Goal: Task Accomplishment & Management: Use online tool/utility

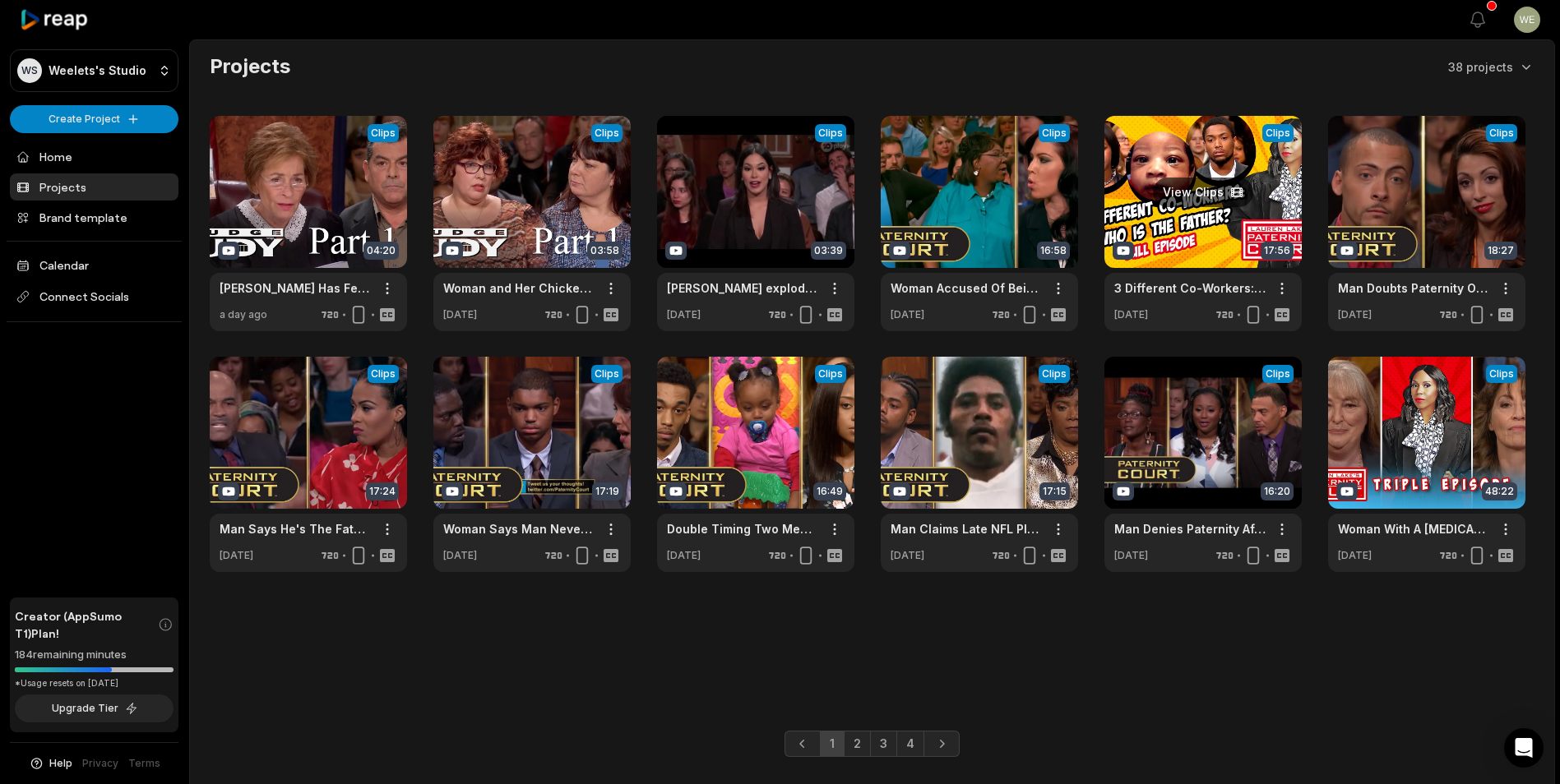
click at [1218, 244] on link at bounding box center [1203, 224] width 197 height 215
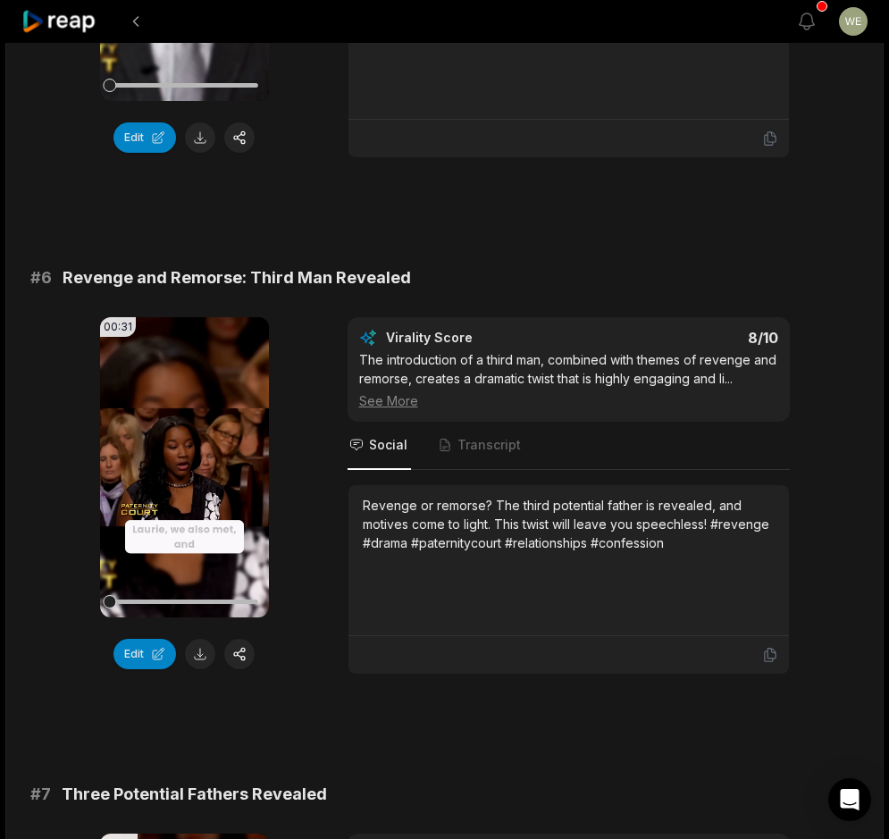
scroll to position [2683, 0]
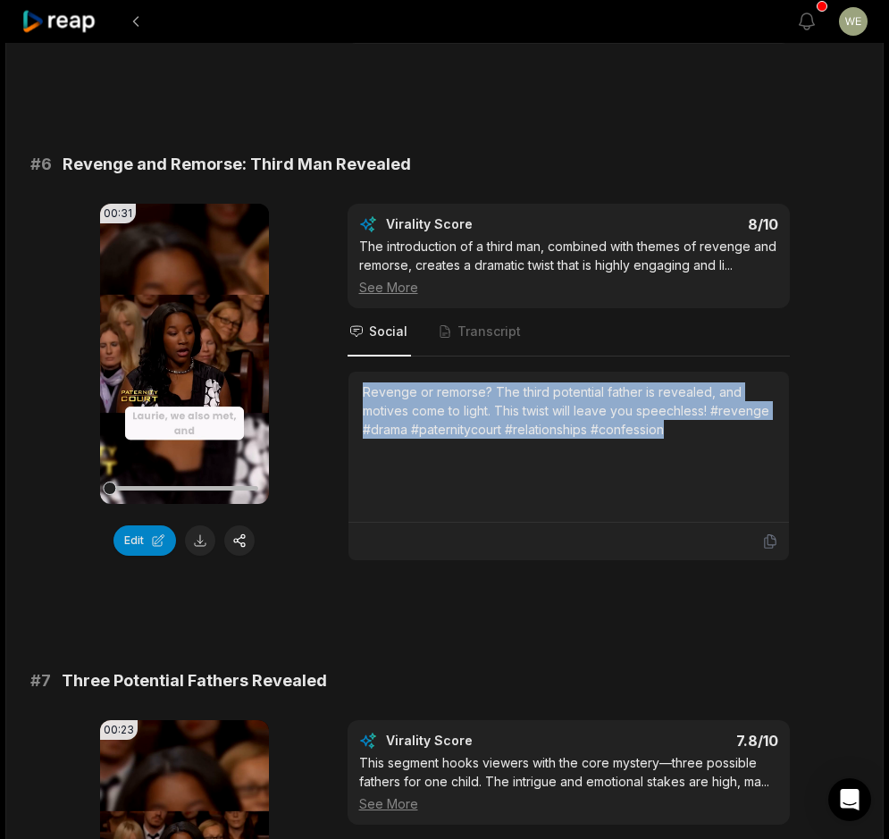
drag, startPoint x: 359, startPoint y: 378, endPoint x: 699, endPoint y: 437, distance: 344.6
click at [699, 437] on div "Revenge or remorse? The third potential father is revealed, and motives come to…" at bounding box center [568, 447] width 441 height 151
drag, startPoint x: 699, startPoint y: 437, endPoint x: 592, endPoint y: 431, distance: 107.4
copy div "Revenge or remorse? The third potential father is revealed, and motives come to…"
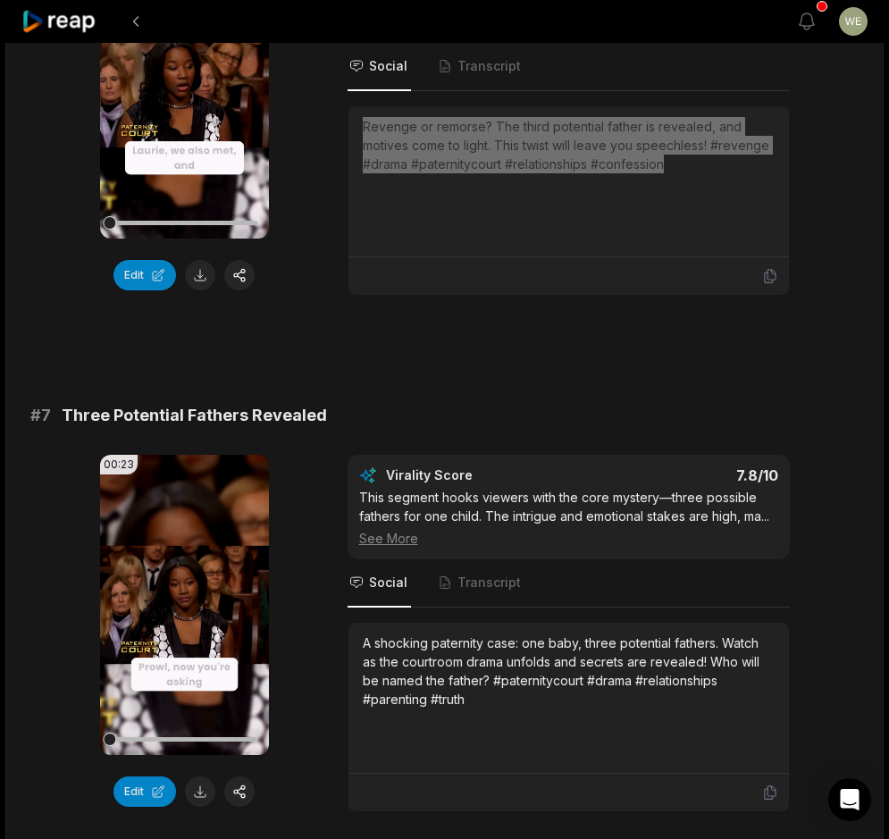
scroll to position [2952, 0]
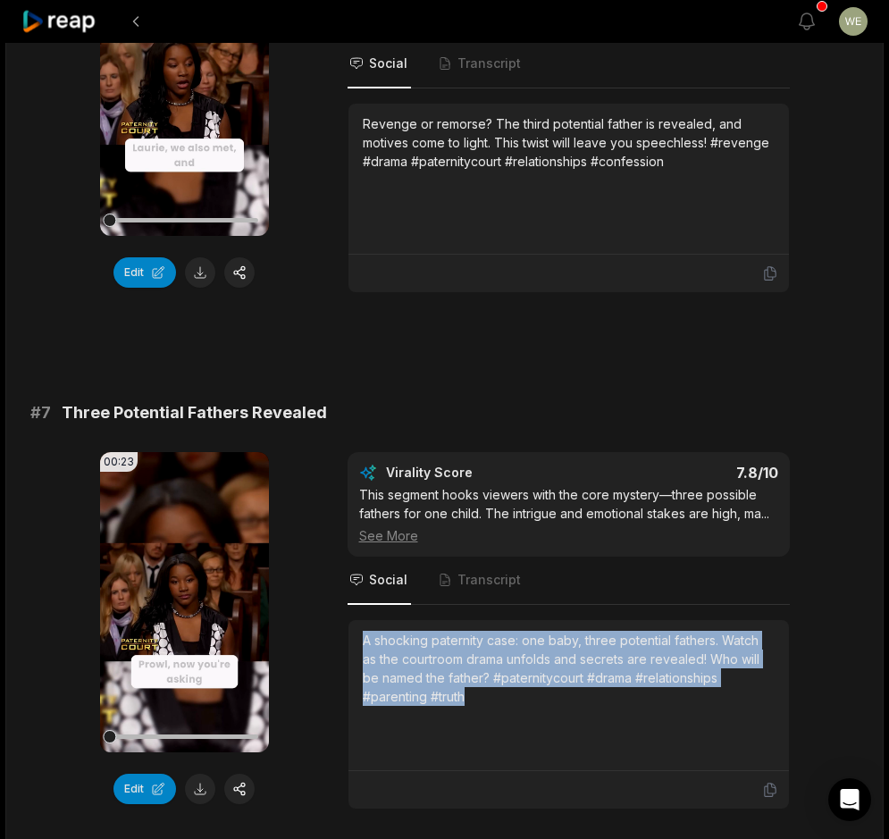
drag, startPoint x: 364, startPoint y: 636, endPoint x: 481, endPoint y: 695, distance: 131.1
click at [481, 695] on div "A shocking paternity case: one baby, three potential fathers. Watch as the cour…" at bounding box center [569, 668] width 412 height 75
drag, startPoint x: 481, startPoint y: 695, endPoint x: 440, endPoint y: 683, distance: 43.0
copy div "A shocking paternity case: one baby, three potential fathers. Watch as the cour…"
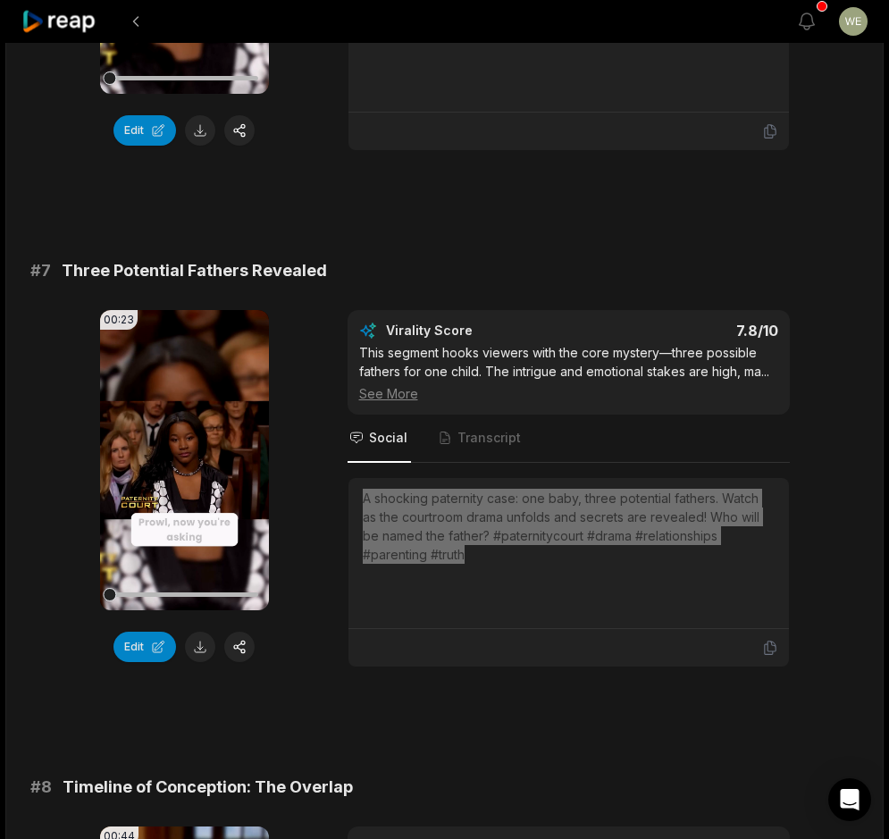
scroll to position [3130, 0]
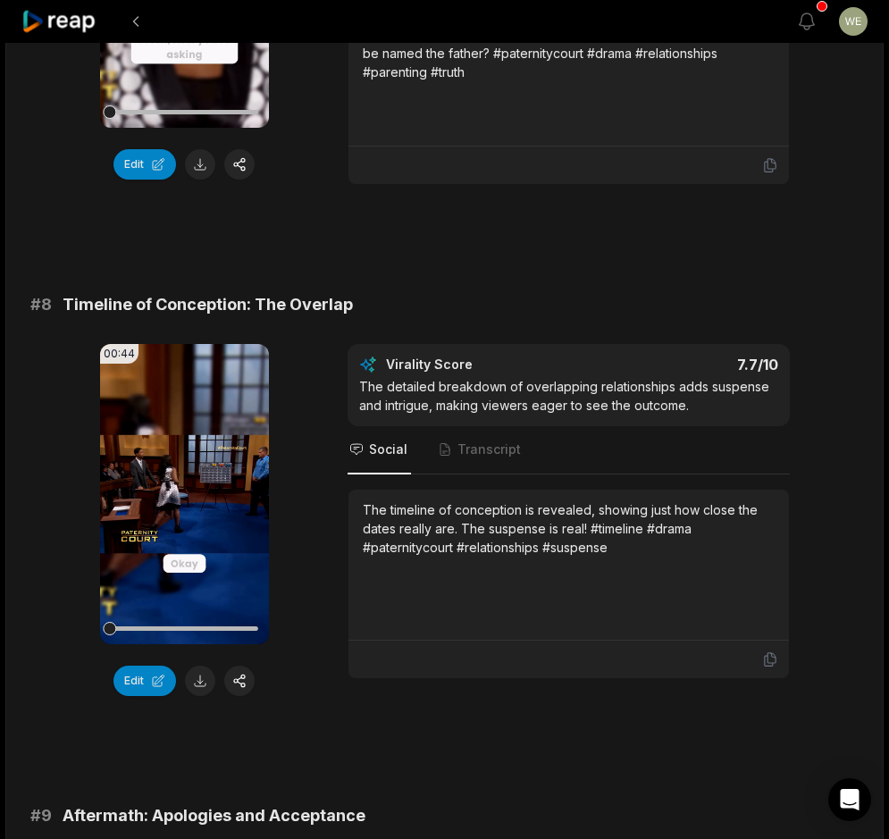
scroll to position [3577, 0]
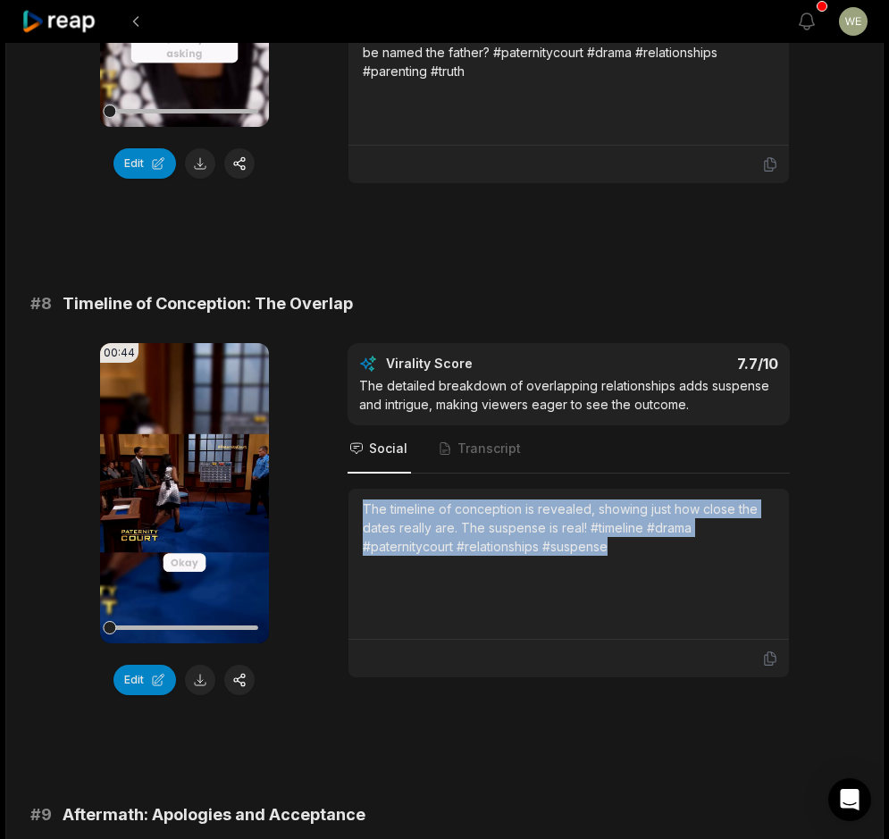
drag, startPoint x: 361, startPoint y: 515, endPoint x: 627, endPoint y: 562, distance: 270.5
click at [627, 562] on div "The timeline of conception is revealed, showing just how close the dates really…" at bounding box center [568, 564] width 441 height 151
drag, startPoint x: 627, startPoint y: 562, endPoint x: 523, endPoint y: 536, distance: 107.7
copy div "The timeline of conception is revealed, showing just how close the dates really…"
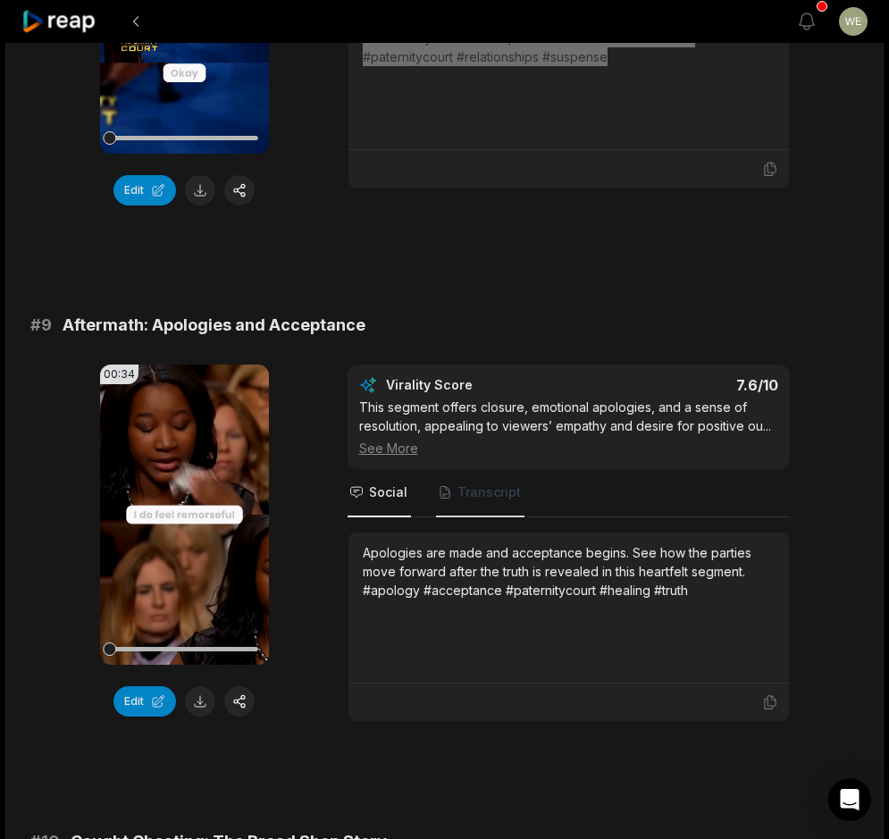
scroll to position [4113, 0]
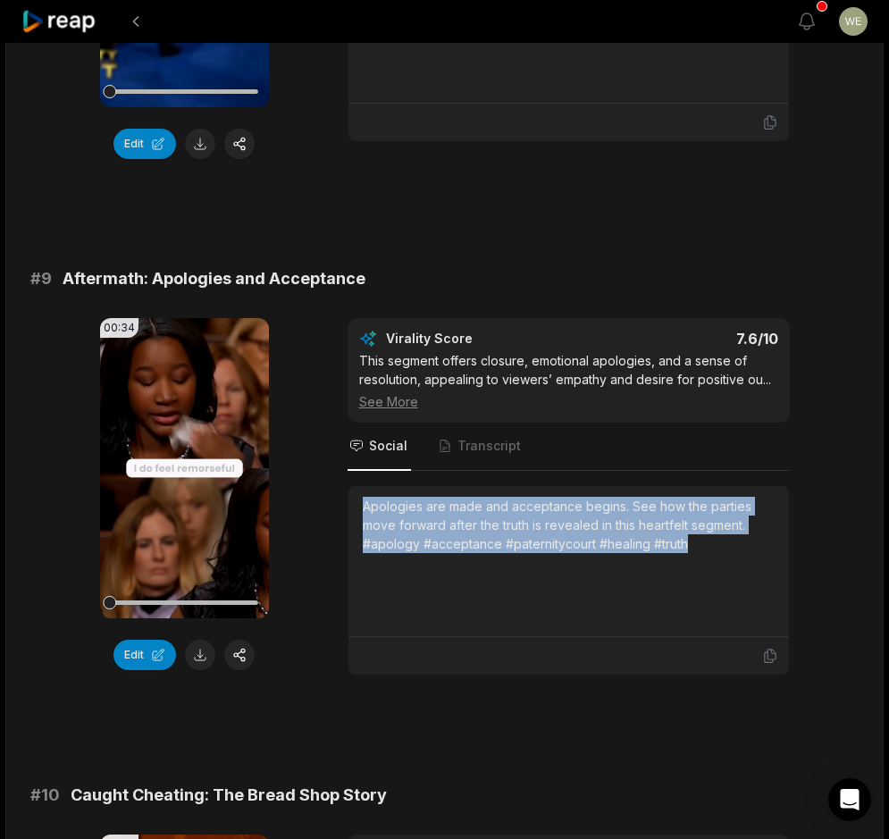
drag, startPoint x: 360, startPoint y: 506, endPoint x: 743, endPoint y: 546, distance: 384.6
click at [743, 546] on div "Apologies are made and acceptance begins. See how the parties move forward afte…" at bounding box center [568, 561] width 441 height 151
drag, startPoint x: 743, startPoint y: 546, endPoint x: 502, endPoint y: 530, distance: 240.9
copy div "Apologies are made and acceptance begins. See how the parties move forward afte…"
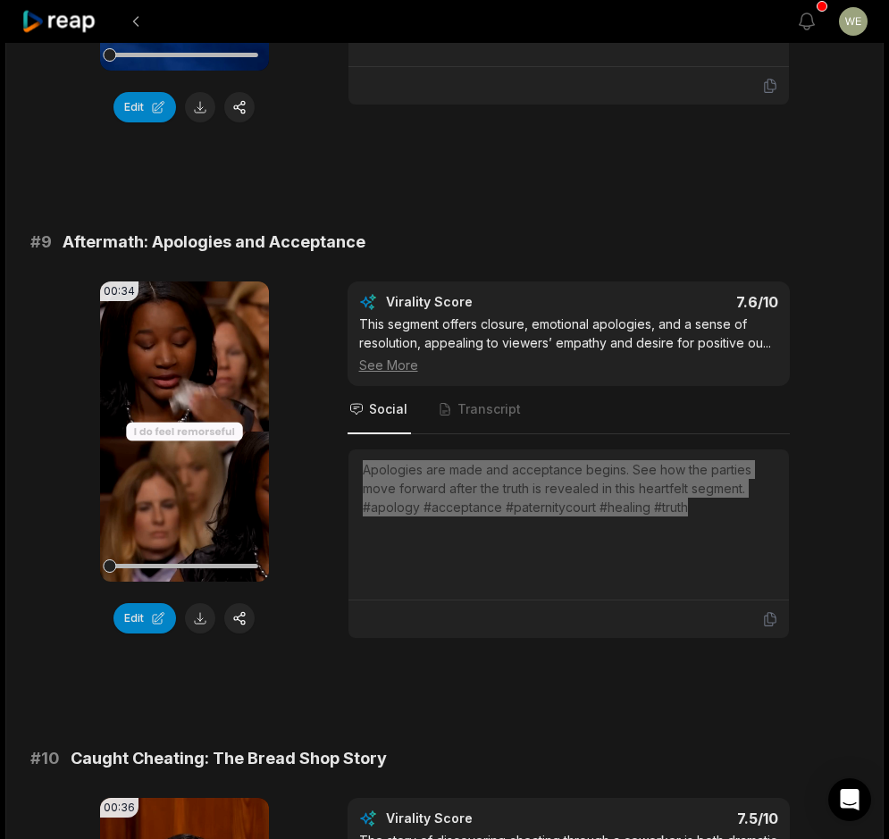
scroll to position [4471, 0]
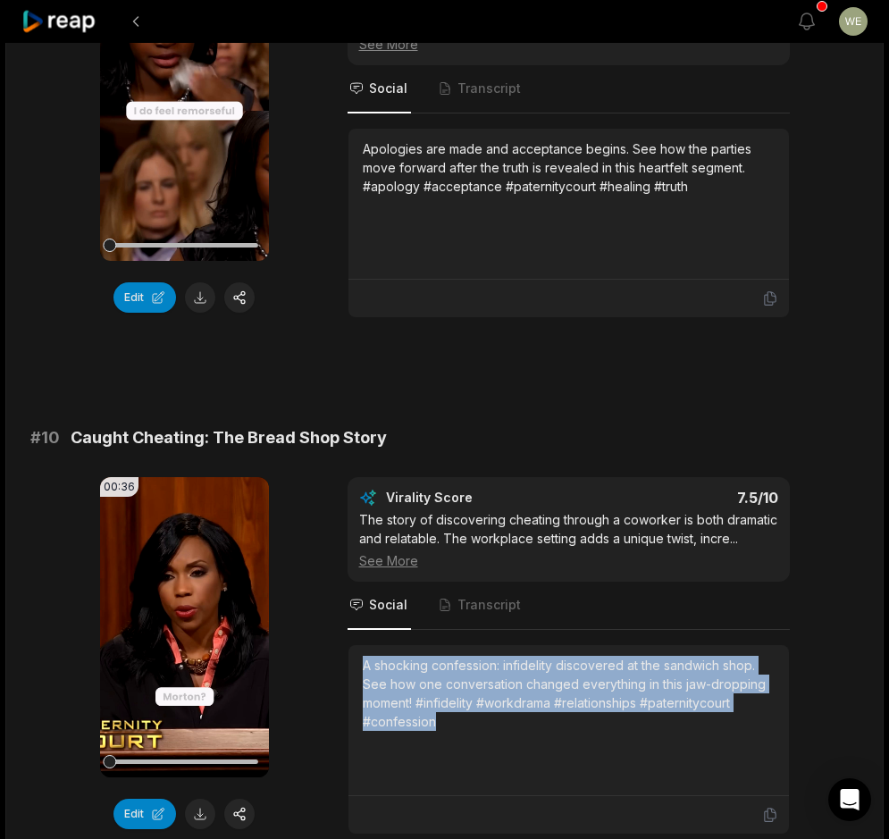
drag, startPoint x: 354, startPoint y: 667, endPoint x: 449, endPoint y: 727, distance: 112.5
click at [449, 727] on div "A shocking confession: infidelity discovered at the sandwich shop. See how one …" at bounding box center [568, 720] width 441 height 151
drag, startPoint x: 449, startPoint y: 727, endPoint x: 422, endPoint y: 714, distance: 30.0
copy div "A shocking confession: infidelity discovered at the sandwich shop. See how one …"
click at [567, 436] on div "# 10 Caught Cheating: The Bread Shop Story" at bounding box center [444, 437] width 829 height 25
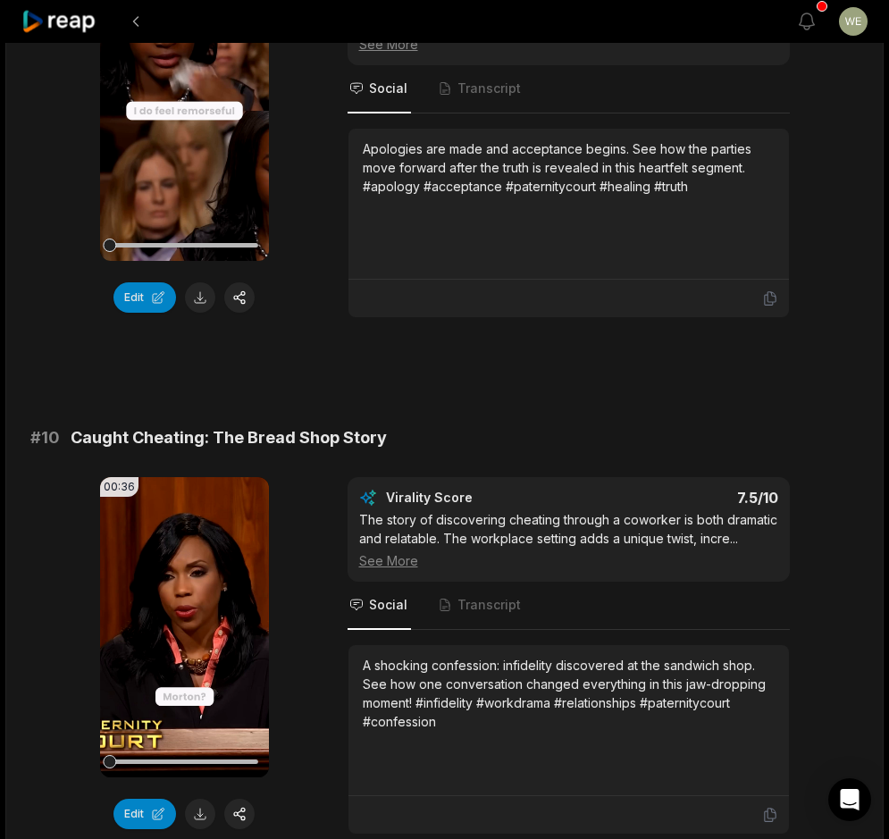
scroll to position [4644, 0]
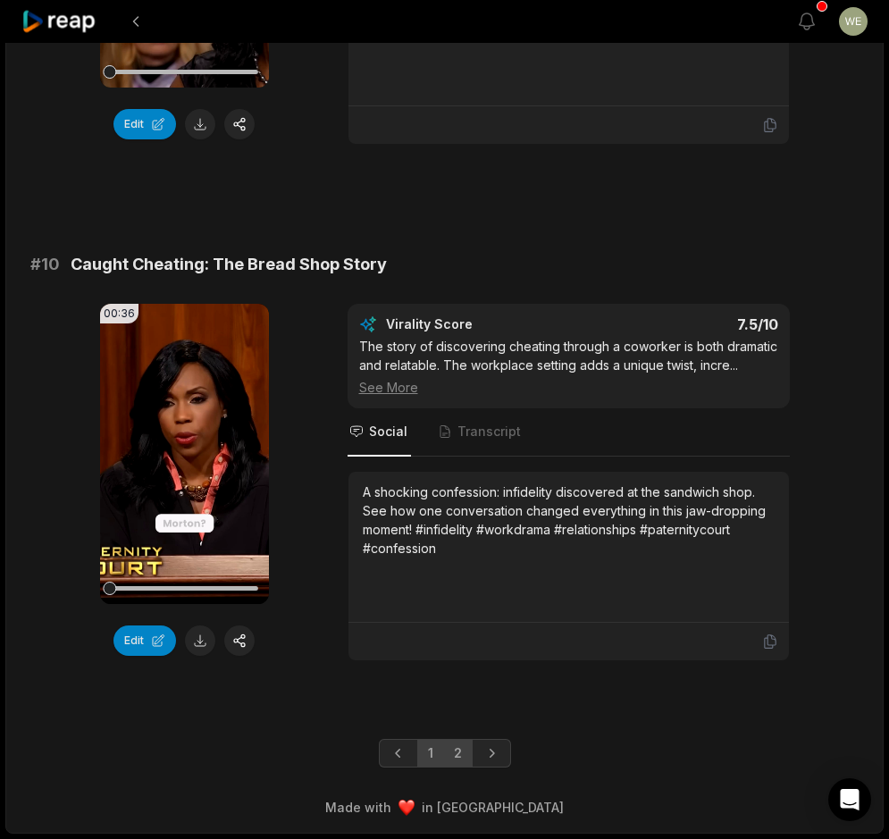
click at [457, 751] on link "2" at bounding box center [457, 753] width 29 height 29
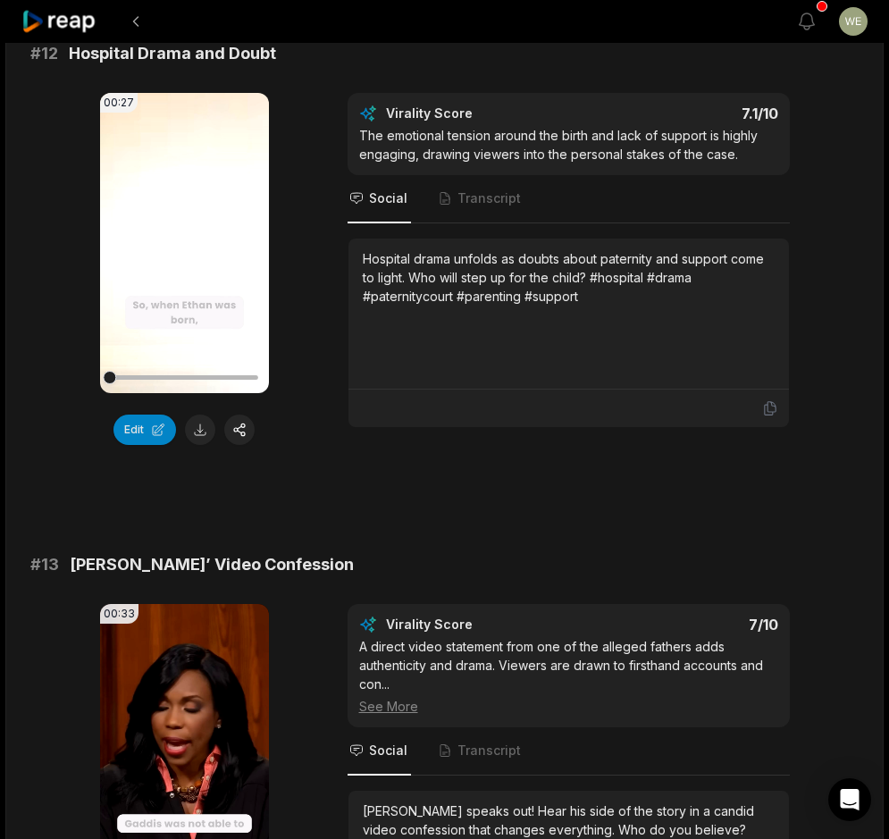
scroll to position [983, 0]
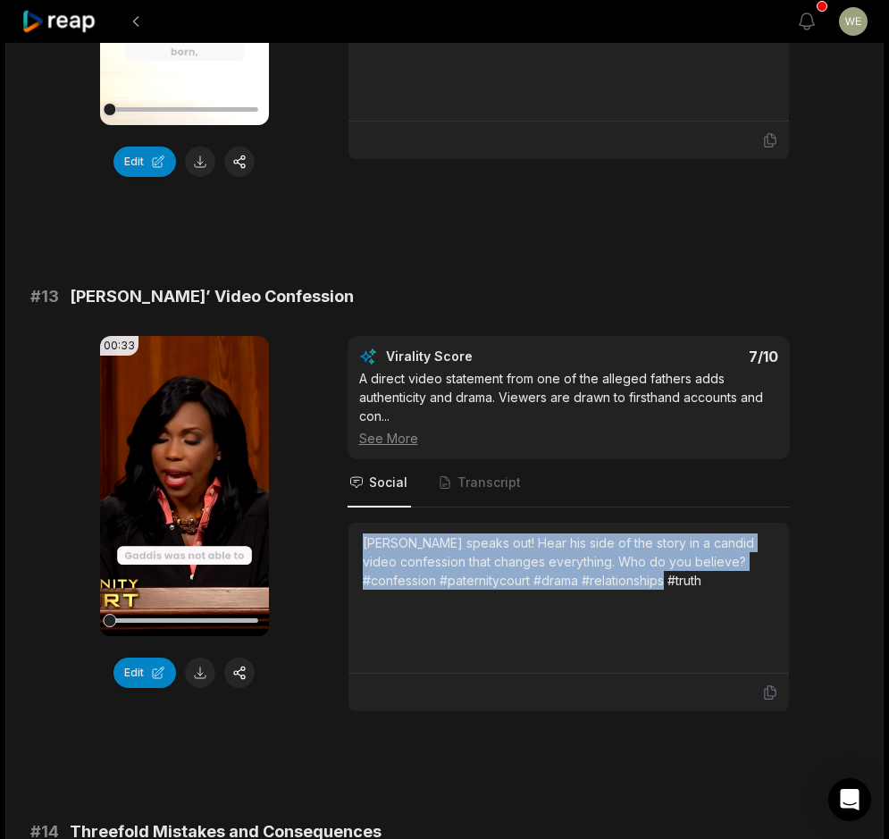
drag, startPoint x: 359, startPoint y: 518, endPoint x: 754, endPoint y: 563, distance: 397.5
click at [754, 563] on div "[PERSON_NAME] speaks out! Hear his side of the story in a candid video confessi…" at bounding box center [568, 598] width 441 height 151
drag, startPoint x: 754, startPoint y: 563, endPoint x: 600, endPoint y: 556, distance: 153.9
copy div "[PERSON_NAME] speaks out! Hear his side of the story in a candid video confessi…"
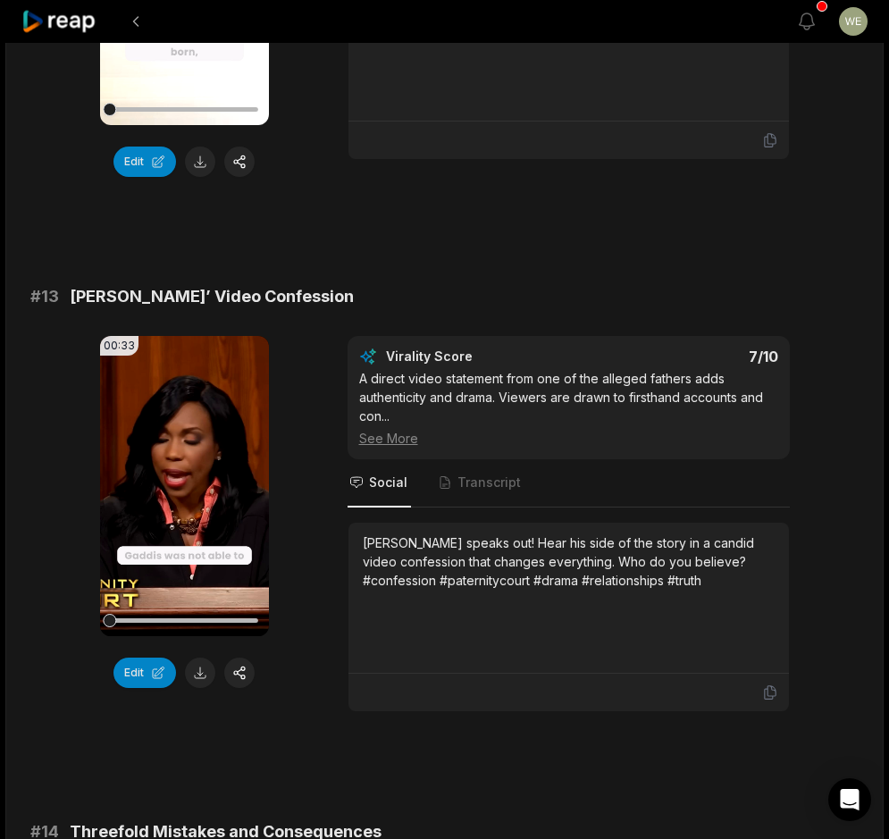
click at [741, 250] on div "# 11 [PERSON_NAME]’s Perspective: Left in the Dark 00:34 Your browser does not …" at bounding box center [444, 759] width 829 height 3043
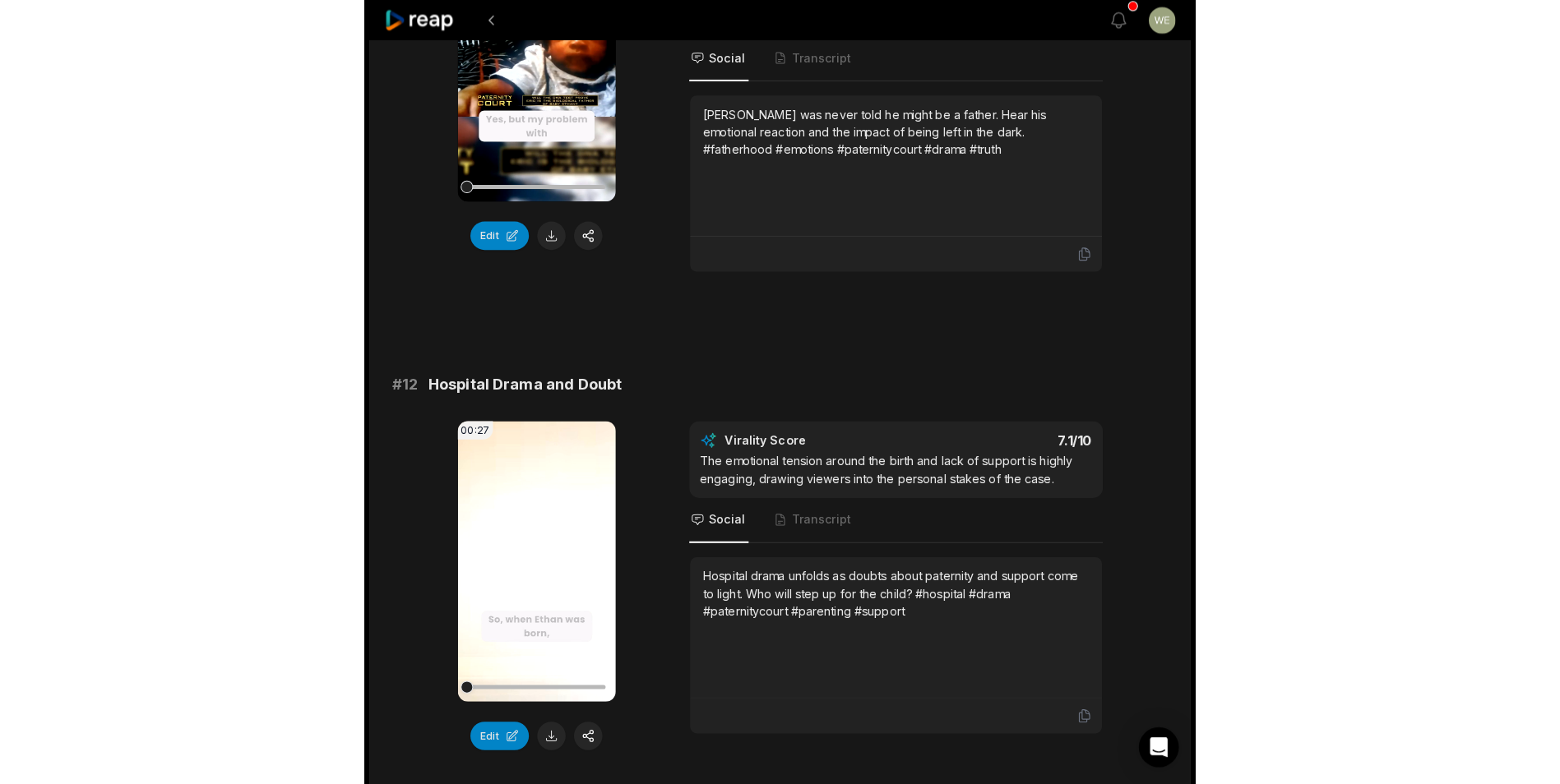
scroll to position [82, 0]
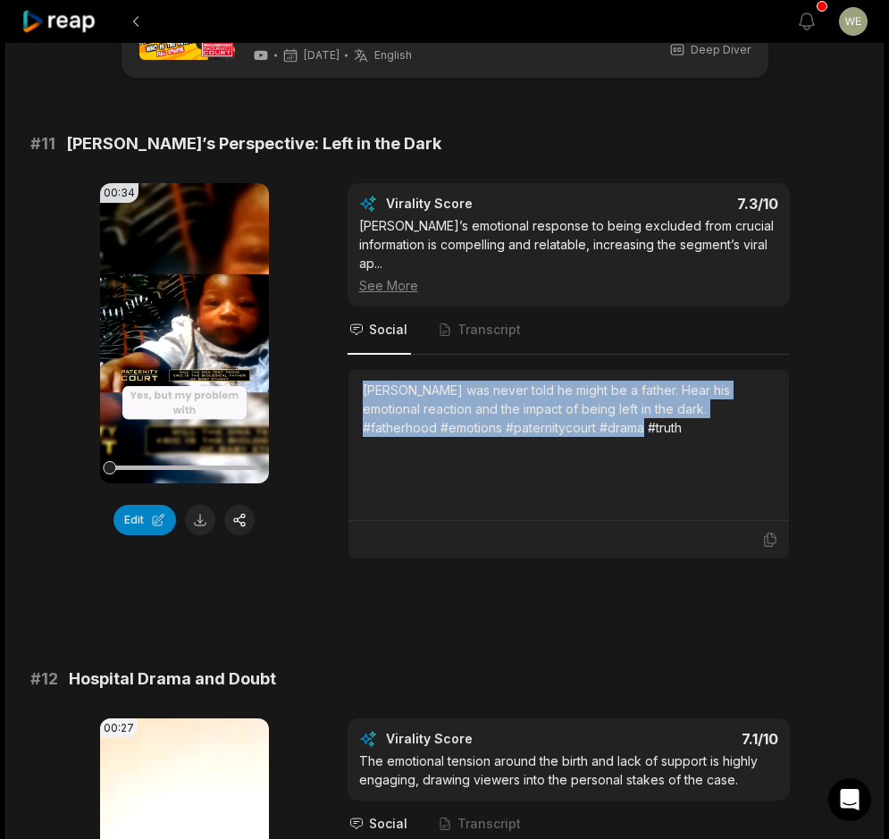
drag, startPoint x: 354, startPoint y: 371, endPoint x: 647, endPoint y: 415, distance: 296.3
click at [647, 415] on div "[PERSON_NAME] was never told he might be a father. Hear his emotional reaction …" at bounding box center [568, 445] width 441 height 151
drag, startPoint x: 647, startPoint y: 415, endPoint x: 544, endPoint y: 387, distance: 106.4
copy div "[PERSON_NAME] was never told he might be a father. Hear his emotional reaction …"
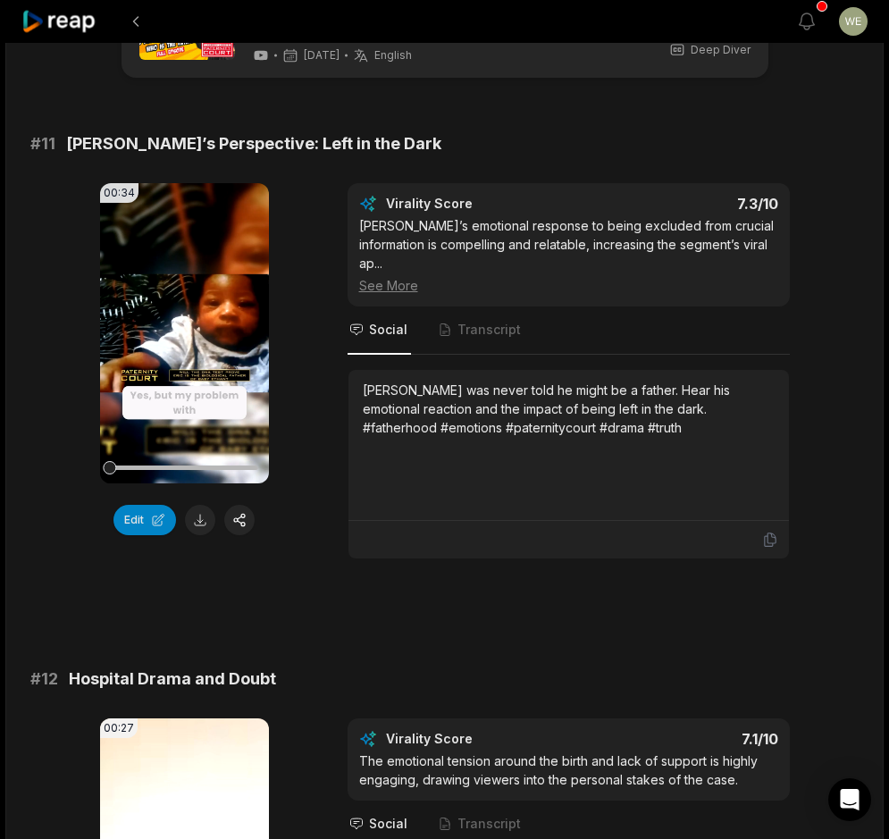
drag, startPoint x: 650, startPoint y: 147, endPoint x: 758, endPoint y: 66, distance: 135.3
click at [650, 145] on div "# 11 Laurie’s Perspective: Left in the Dark" at bounding box center [444, 143] width 829 height 25
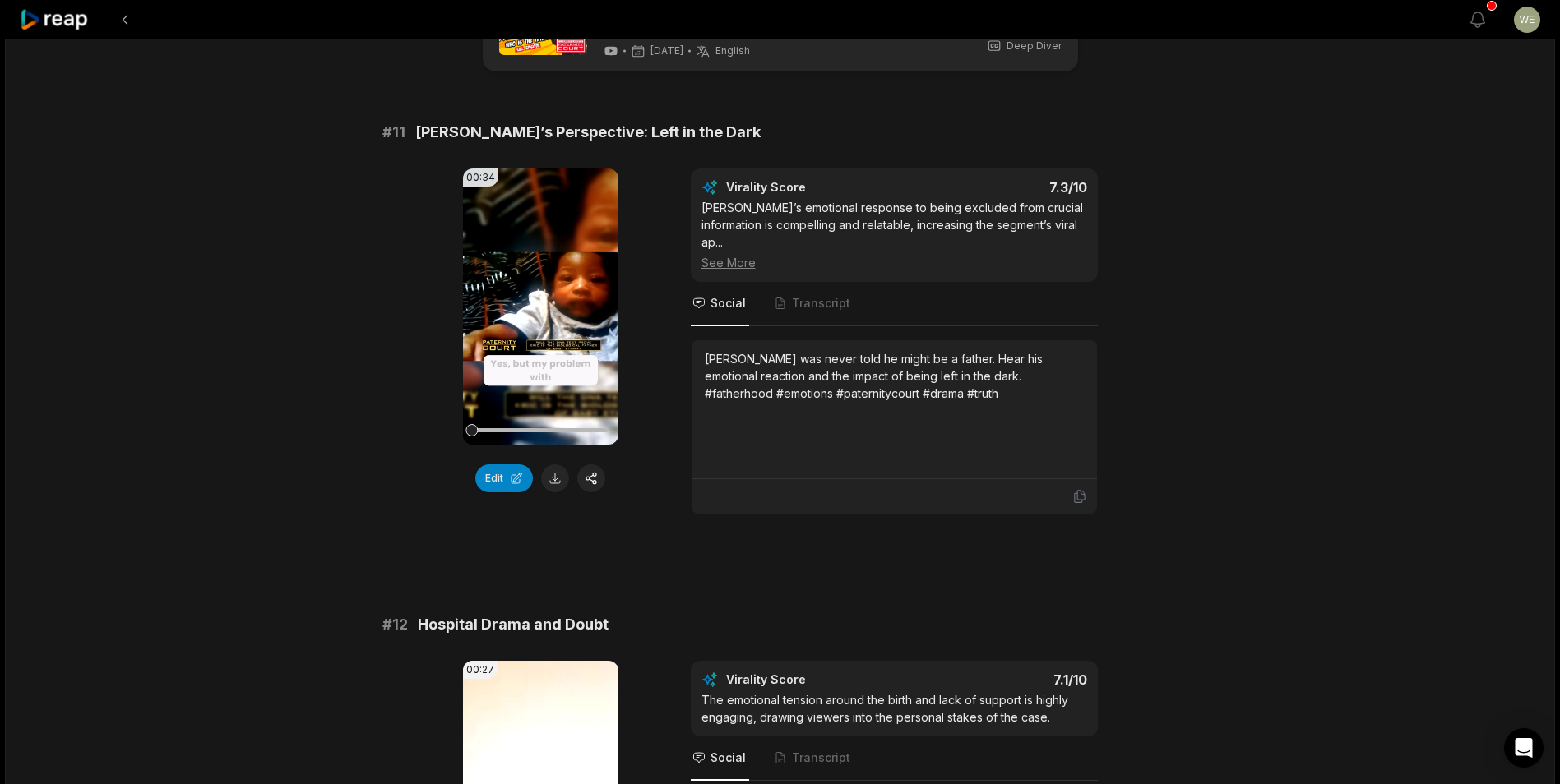
click at [65, 20] on icon at bounding box center [54, 20] width 70 height 22
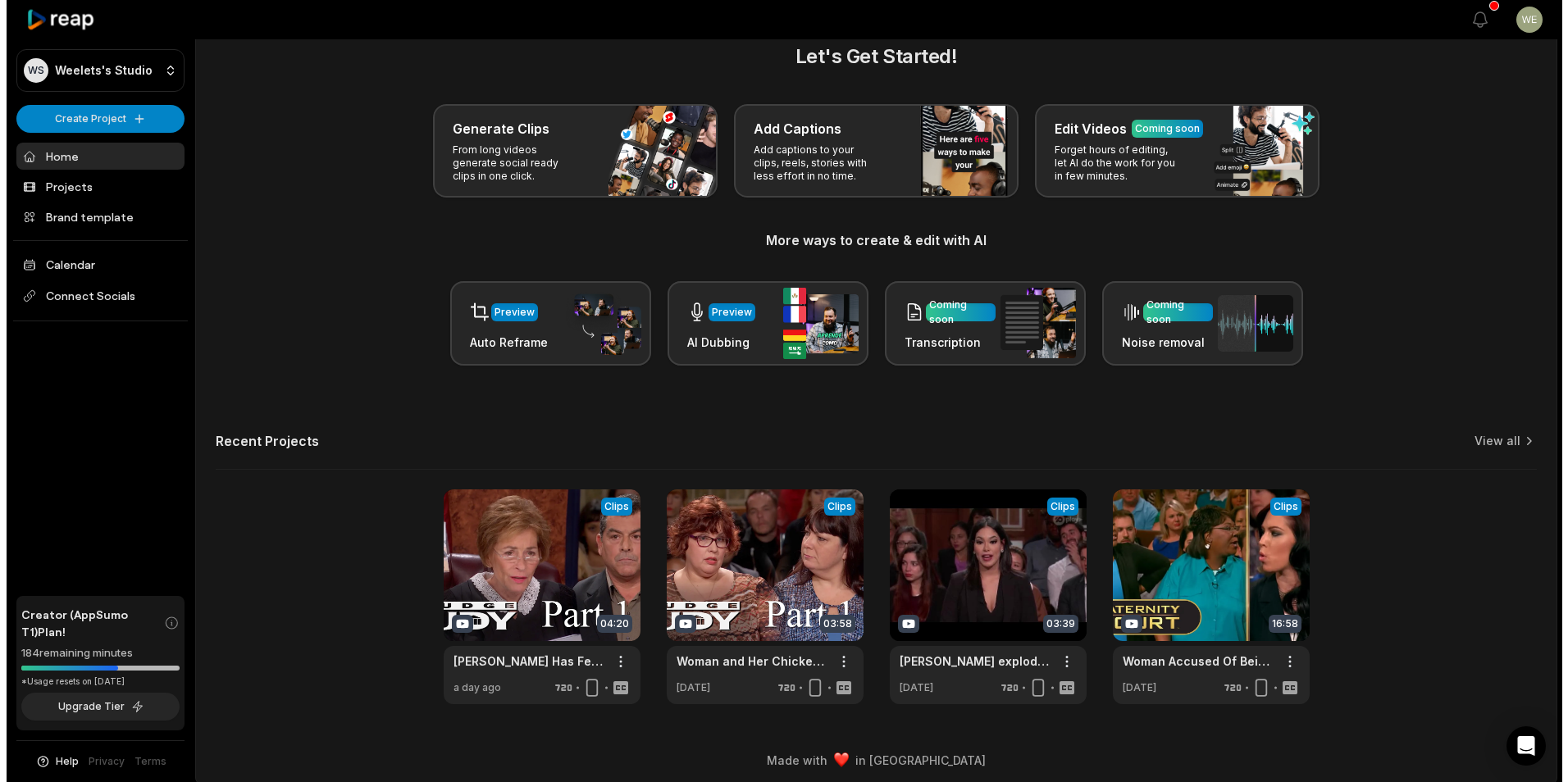
scroll to position [36, 0]
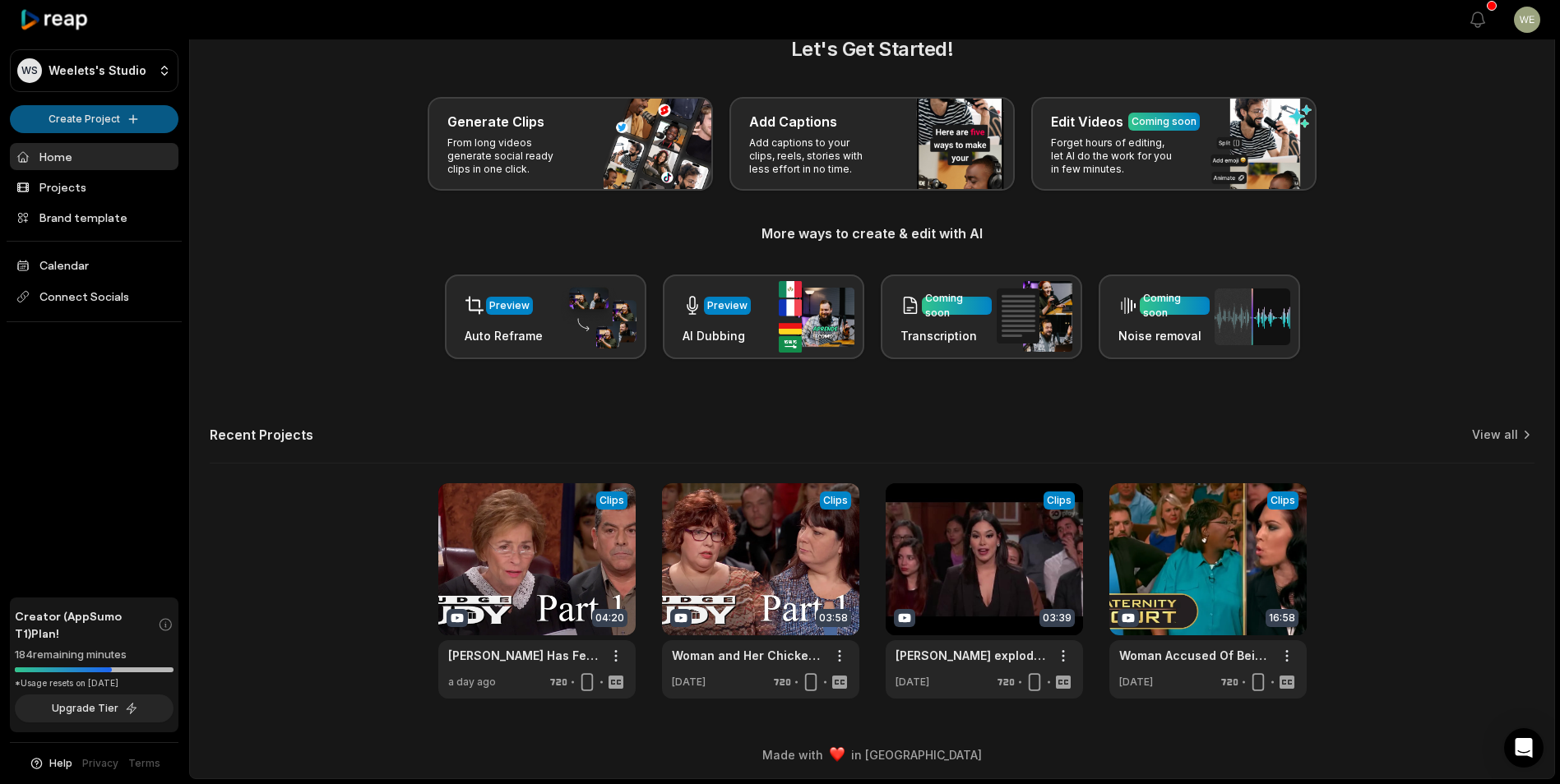
click at [119, 123] on html "WS Weelets's Studio Create Project Home Projects Brand template Calendar Connec…" at bounding box center [780, 356] width 1560 height 784
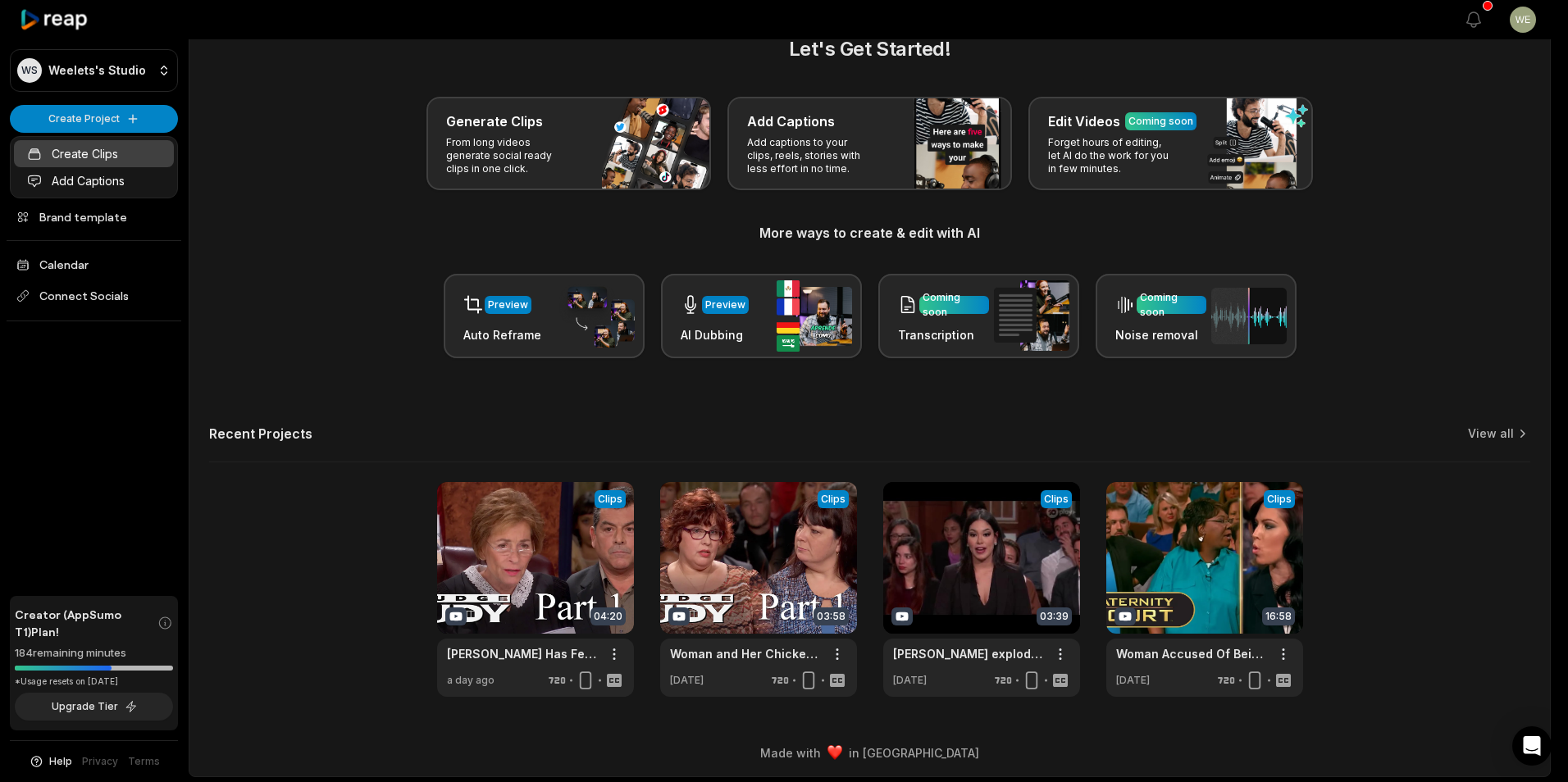
click at [134, 153] on link "Create Clips" at bounding box center [94, 153] width 160 height 27
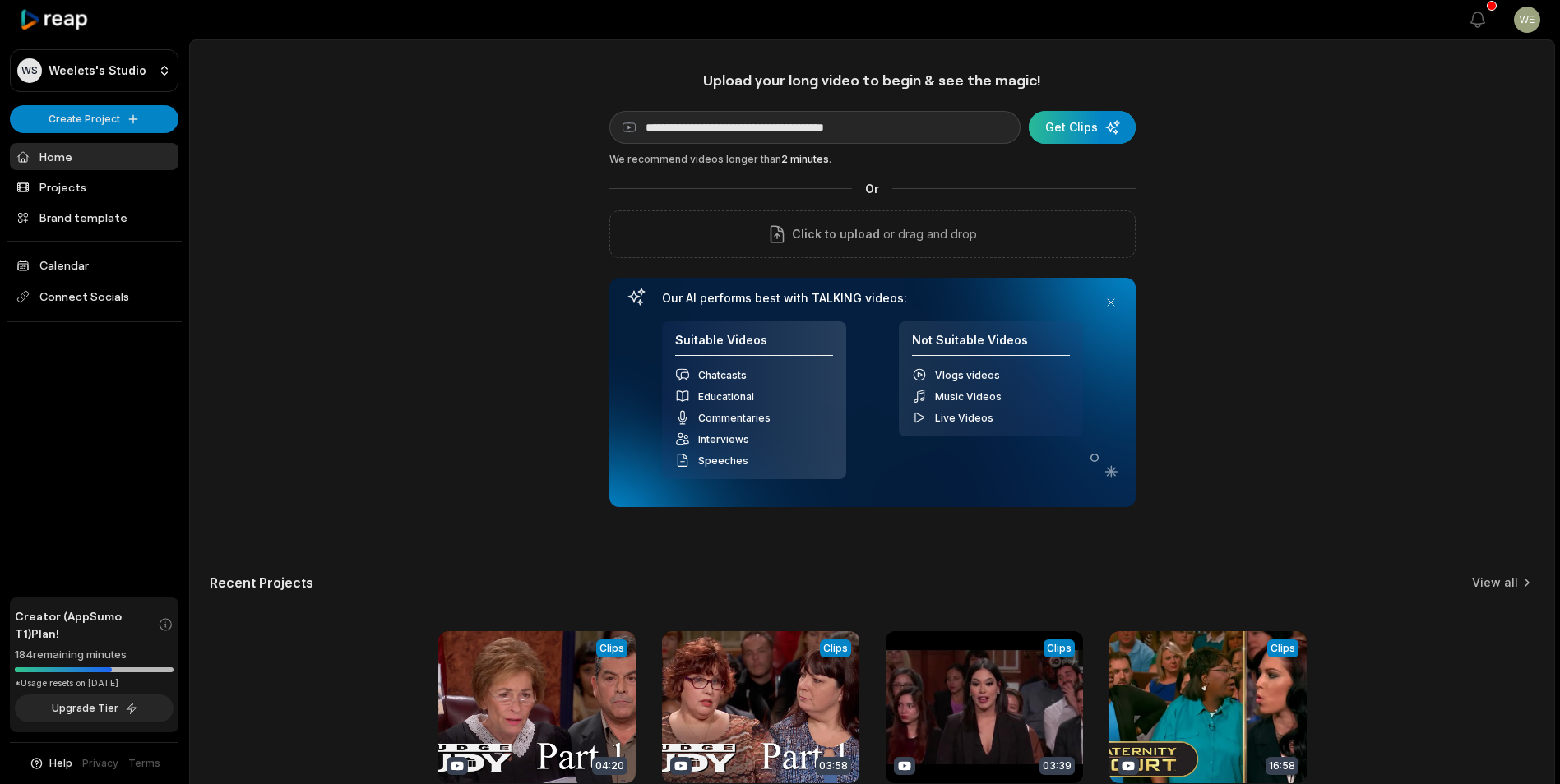
type input "**********"
click at [1085, 126] on div "submit" at bounding box center [1082, 128] width 107 height 33
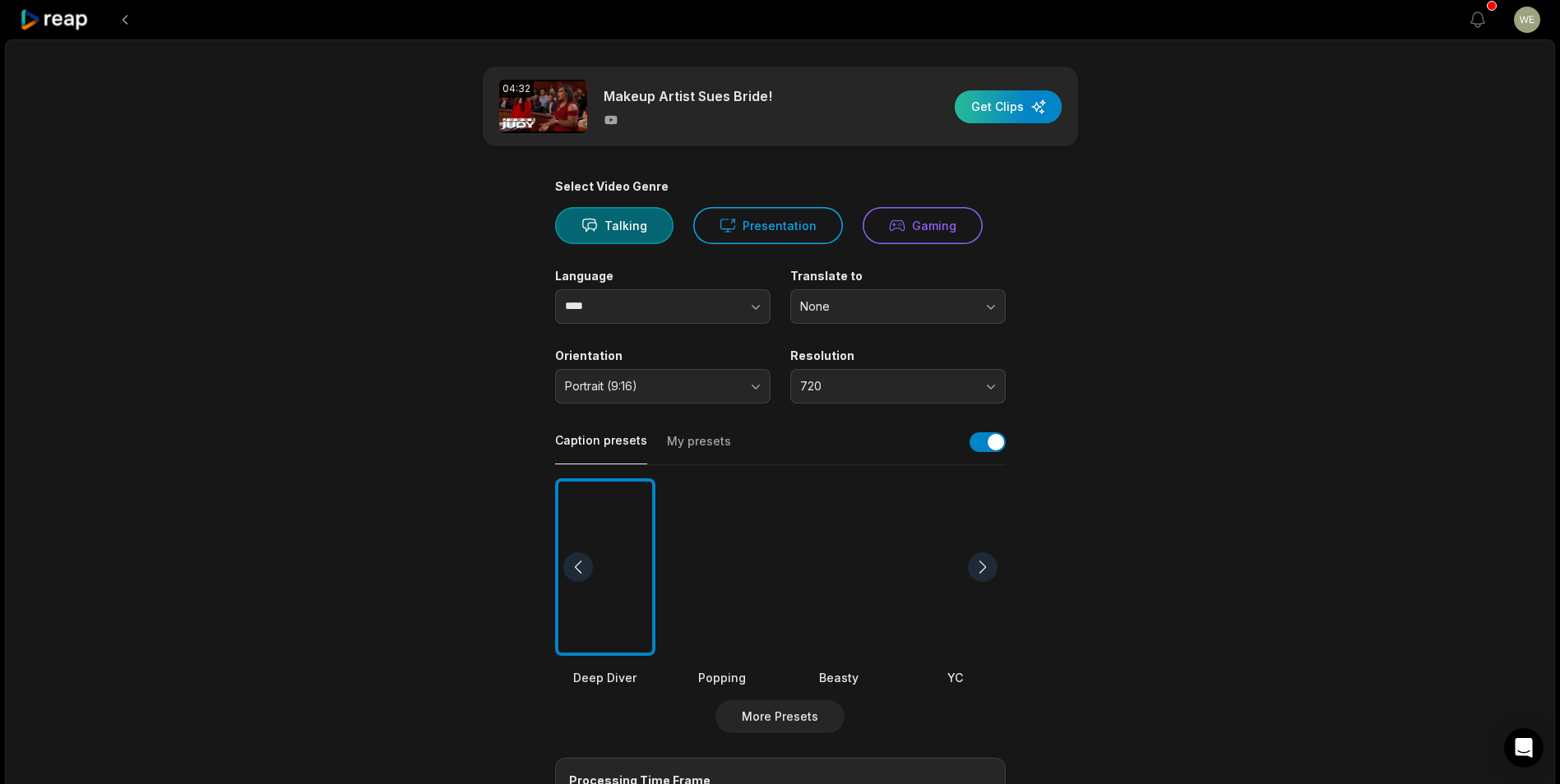
click at [1009, 111] on div "button" at bounding box center [1008, 107] width 107 height 33
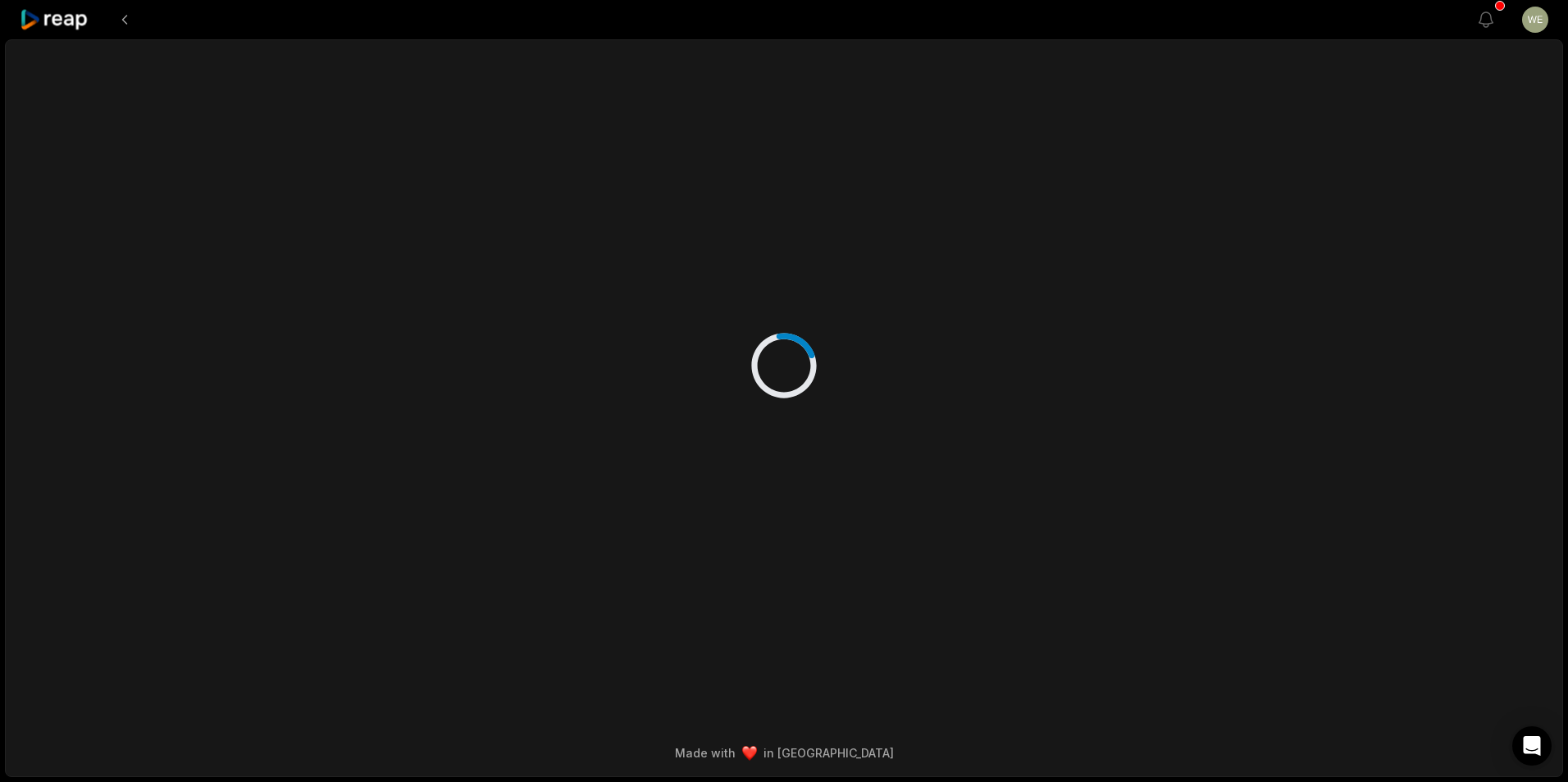
click at [1190, 264] on div "Made with in San Francisco" at bounding box center [784, 408] width 1558 height 738
